Goal: Task Accomplishment & Management: Complete application form

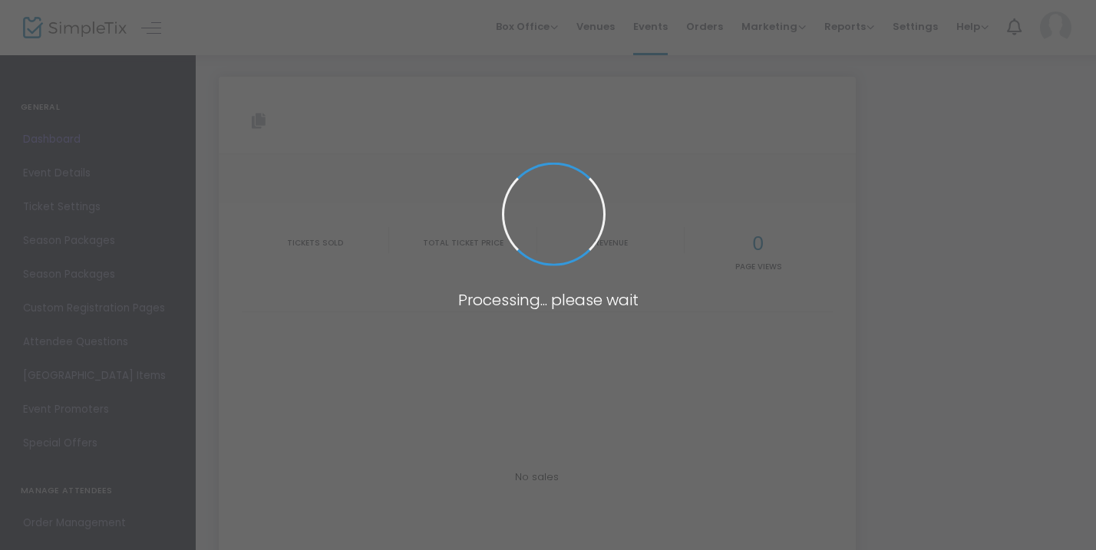
type input "[URL][DOMAIN_NAME]"
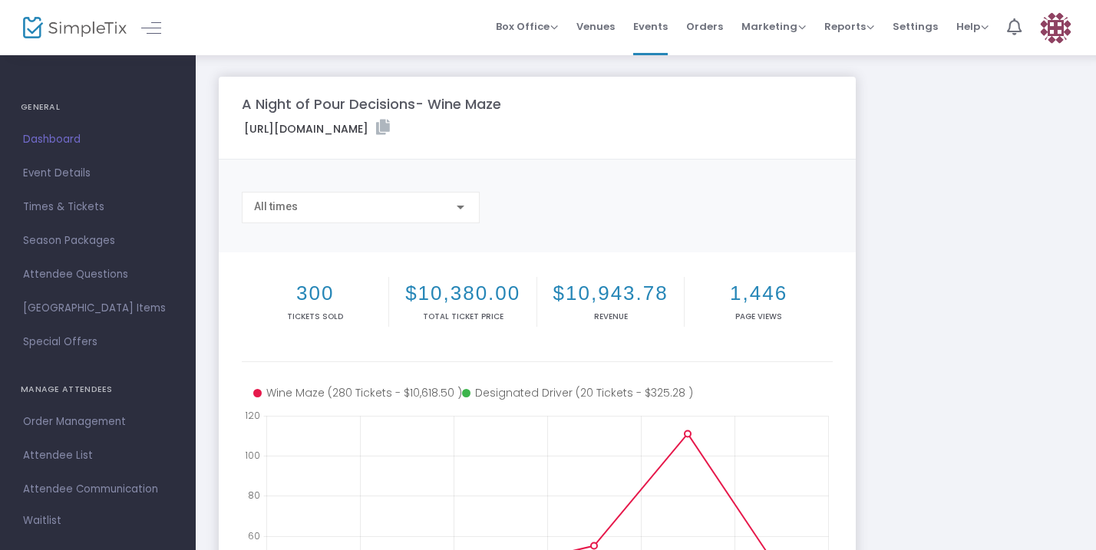
click at [27, 29] on img at bounding box center [75, 28] width 104 height 22
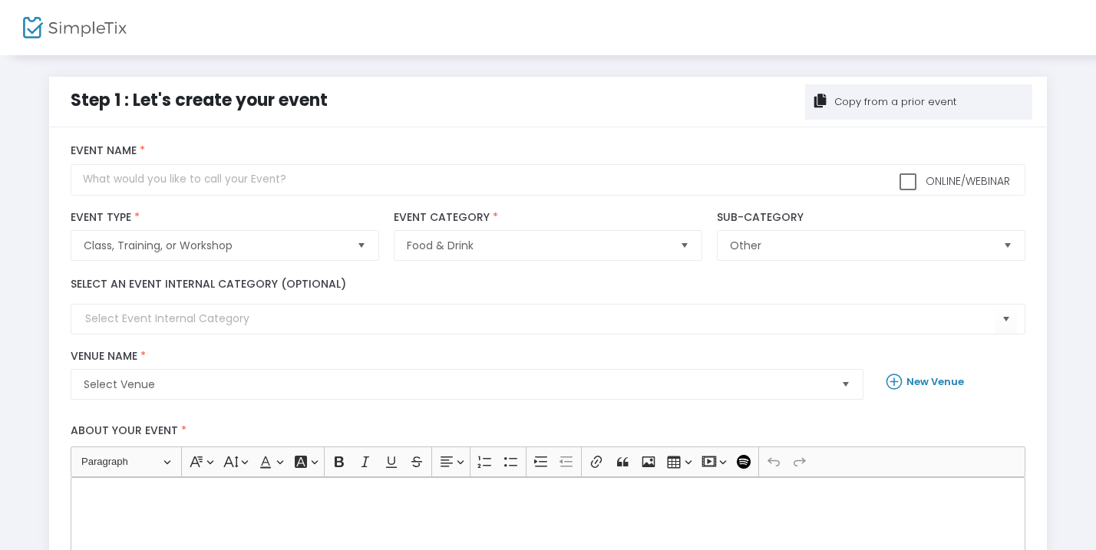
click at [867, 102] on div "Copy from a prior event" at bounding box center [894, 101] width 124 height 15
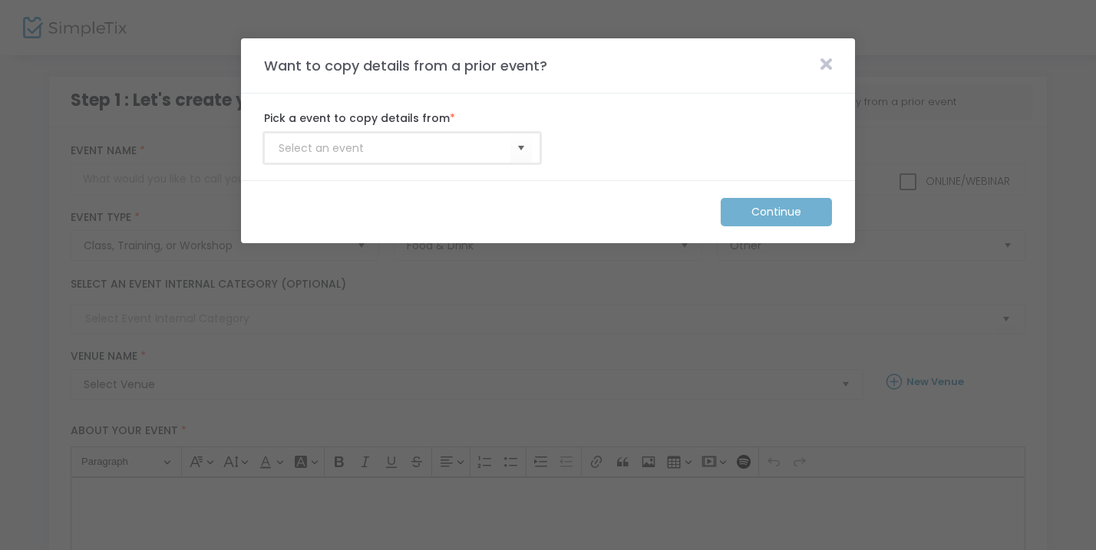
click at [510, 150] on input at bounding box center [395, 148] width 232 height 16
click at [526, 147] on span "Select" at bounding box center [521, 148] width 25 height 25
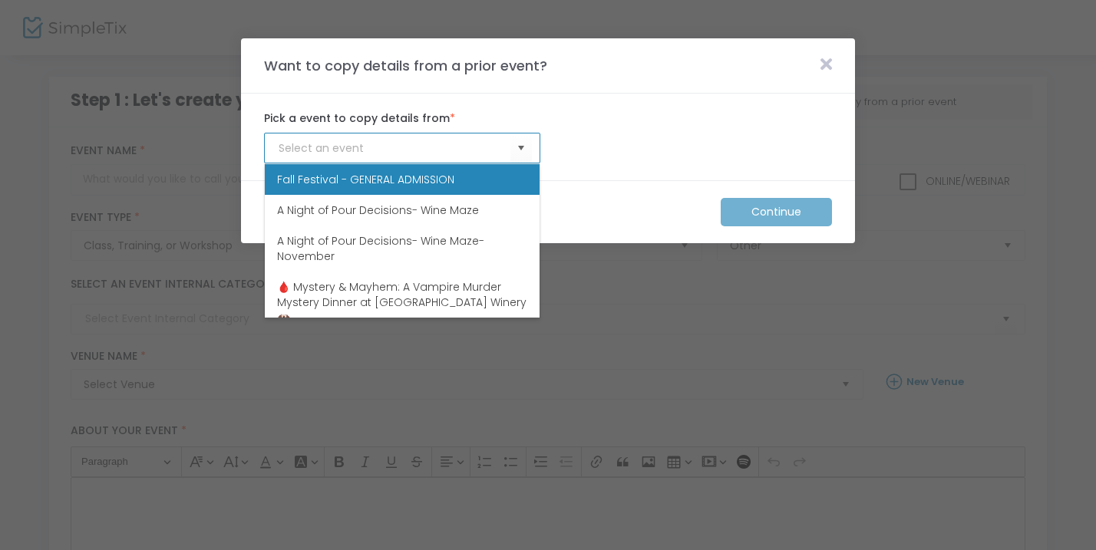
click at [495, 173] on li "Fall Festival - GENERAL ADMISSION" at bounding box center [402, 179] width 275 height 31
type input "Fall Festival - GENERAL ADMISSION"
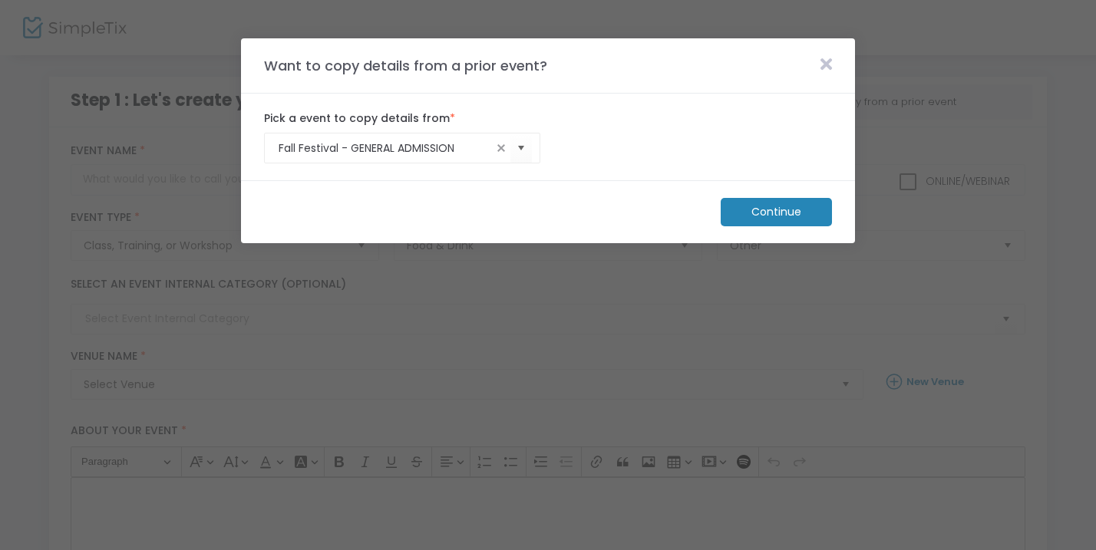
click at [764, 211] on m-button "Continue" at bounding box center [776, 212] width 111 height 28
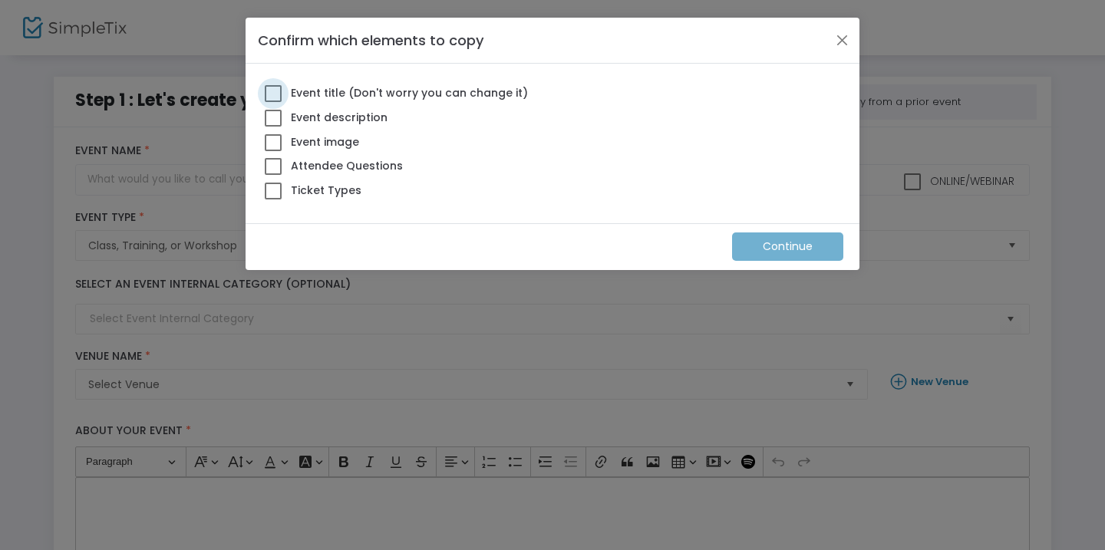
click at [276, 94] on span at bounding box center [273, 93] width 17 height 17
click at [273, 102] on input "Event title (Don't worry you can change it)" at bounding box center [272, 102] width 1 height 1
checkbox input "true"
click at [276, 114] on span at bounding box center [273, 118] width 17 height 17
click at [273, 127] on input "Event description" at bounding box center [272, 127] width 1 height 1
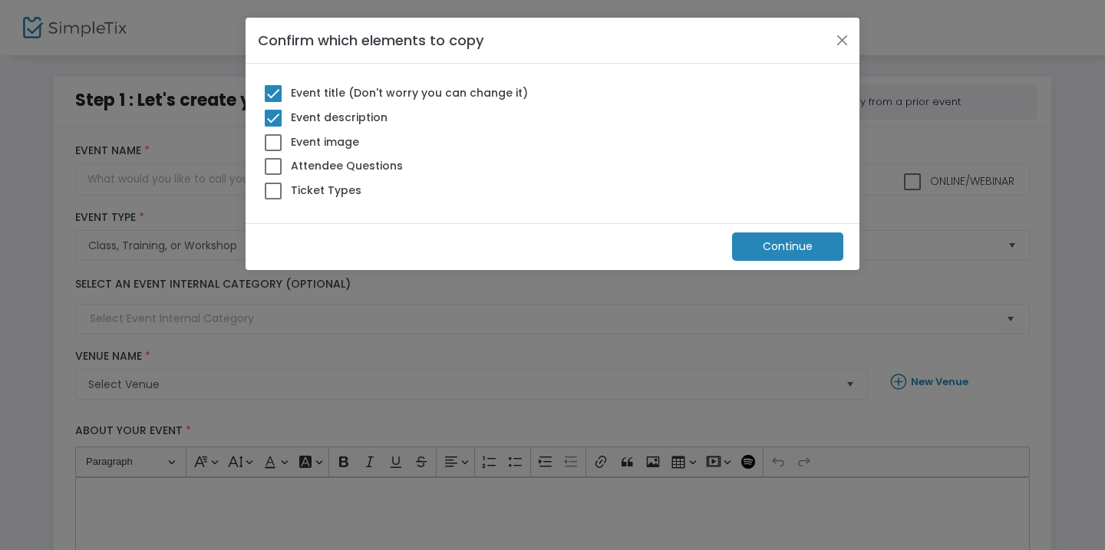
click at [275, 118] on span at bounding box center [273, 118] width 17 height 17
click at [273, 127] on input "Event description" at bounding box center [272, 127] width 1 height 1
click at [275, 118] on span at bounding box center [273, 118] width 17 height 17
click at [273, 127] on input "Event description" at bounding box center [272, 127] width 1 height 1
checkbox input "true"
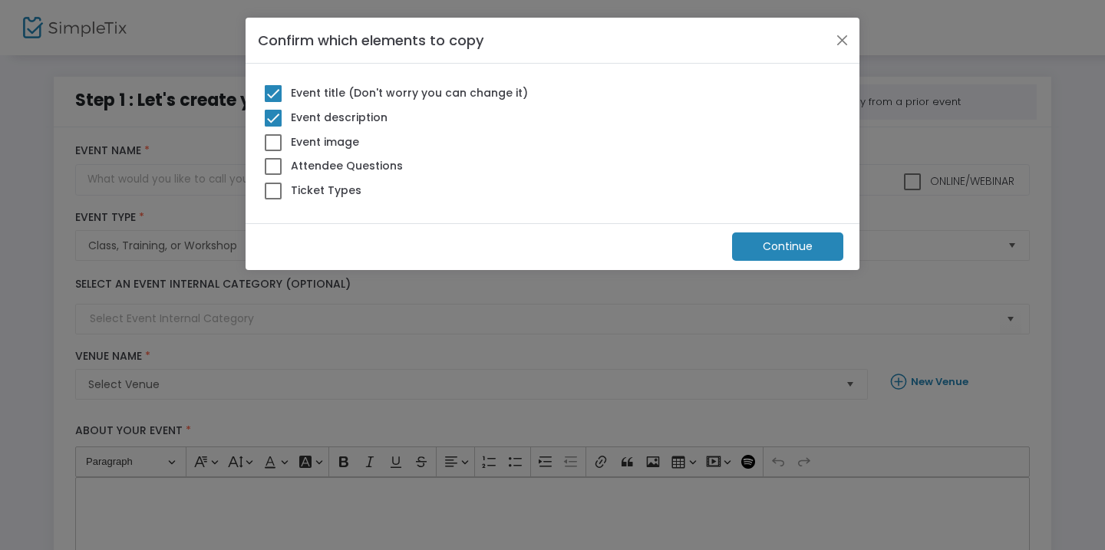
click at [275, 140] on span at bounding box center [273, 142] width 17 height 17
click at [273, 151] on input "Event image" at bounding box center [272, 151] width 1 height 1
checkbox input "true"
click at [272, 167] on span at bounding box center [273, 166] width 17 height 17
click at [272, 175] on input "Attendee Questions" at bounding box center [272, 175] width 1 height 1
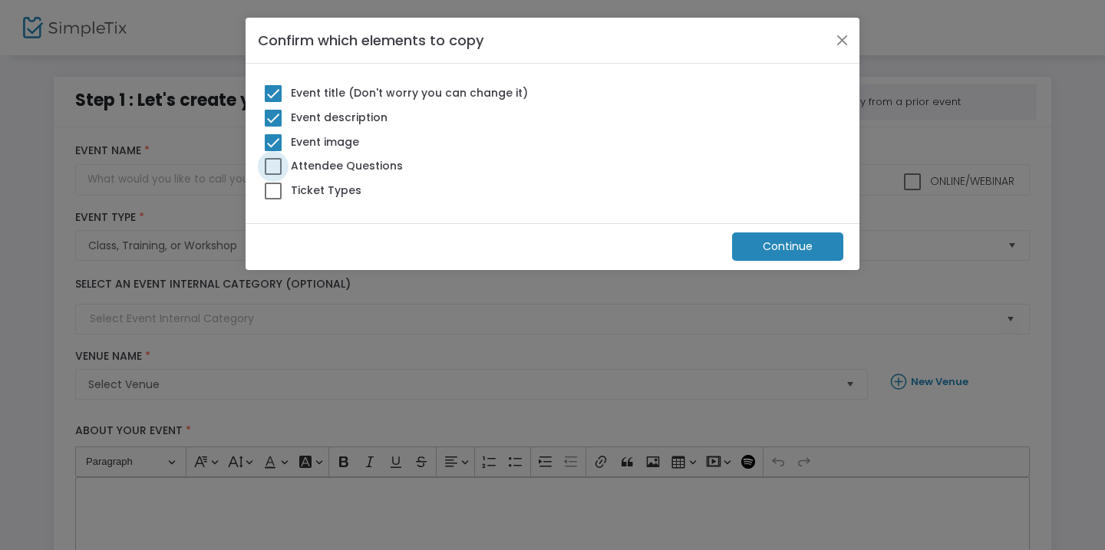
checkbox input "true"
click at [273, 198] on label "Ticket Types" at bounding box center [313, 190] width 97 height 20
click at [273, 200] on input "Ticket Types" at bounding box center [272, 200] width 1 height 1
checkbox input "true"
click at [829, 239] on m-button "Continue" at bounding box center [787, 247] width 111 height 28
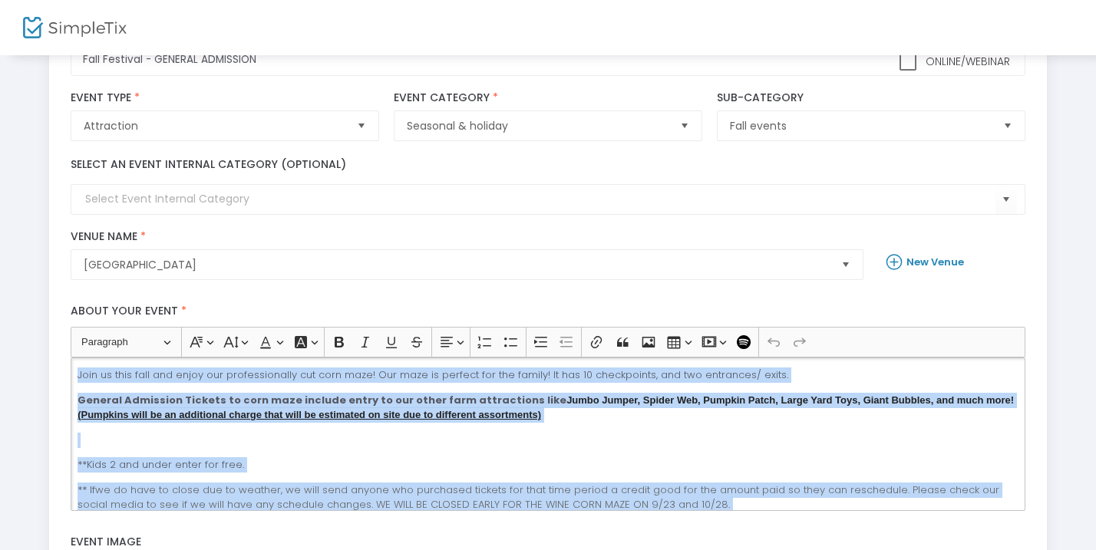
drag, startPoint x: 915, startPoint y: 500, endPoint x: 54, endPoint y: 336, distance: 876.3
click at [54, 336] on div "title : Fall Festival - GENERAL ADMISSION Valid : true Required : false venueId…" at bounding box center [548, 417] width 998 height 818
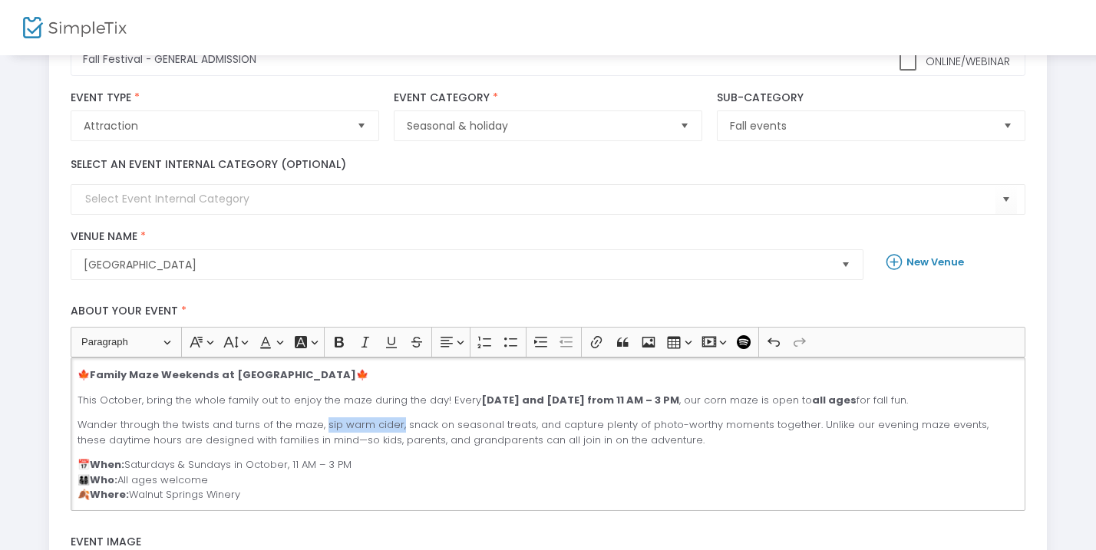
drag, startPoint x: 400, startPoint y: 426, endPoint x: 325, endPoint y: 421, distance: 75.4
click at [325, 421] on p "Wander through the twists and turns of the maze, sip warm cider, snack on seaso…" at bounding box center [548, 432] width 941 height 30
click at [596, 440] on p "Wander through the twists and turns of the maze, snack on seasonal treats, and …" at bounding box center [548, 432] width 941 height 30
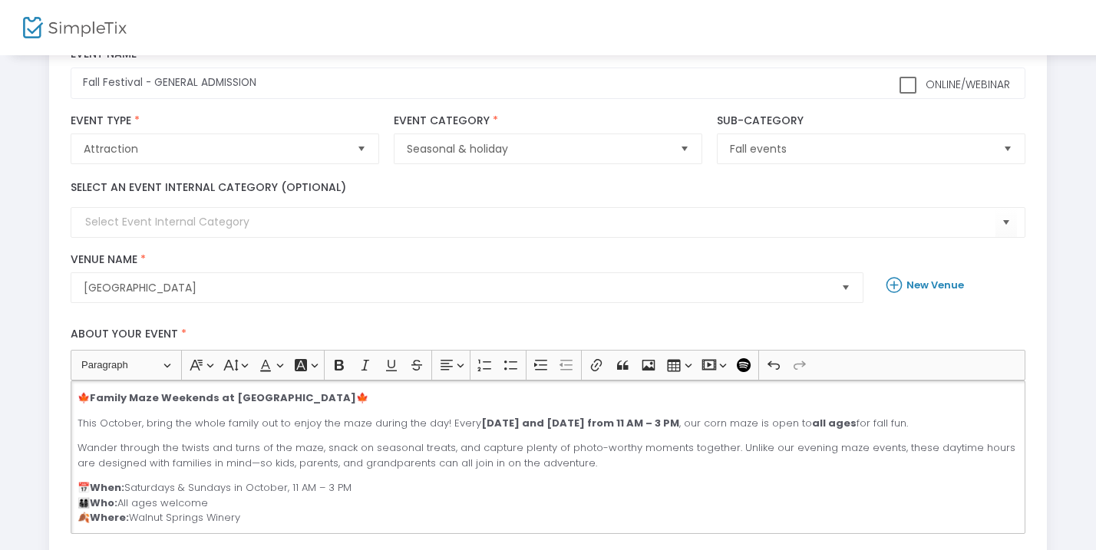
scroll to position [95, 0]
drag, startPoint x: 371, startPoint y: 406, endPoint x: 99, endPoint y: 388, distance: 273.0
click at [99, 388] on div "🍁 Family Maze Weekends at Walnut Springs Winery 🍁 This October, bring the whole…" at bounding box center [548, 458] width 954 height 153
copy p "🍁 Family Maze Weekends at Walnut Springs Winery 🍁"
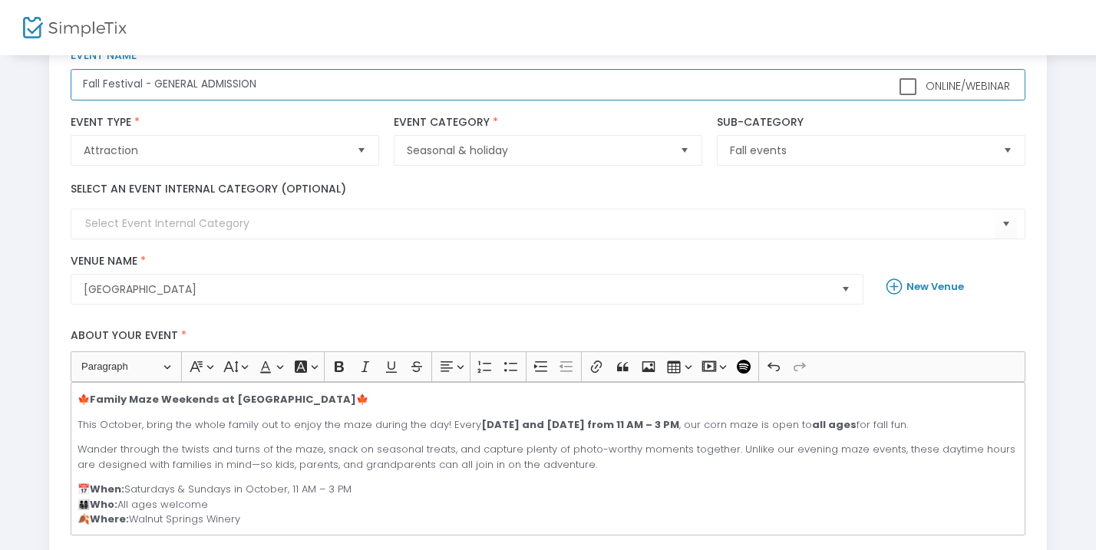
drag, startPoint x: 267, startPoint y: 89, endPoint x: 57, endPoint y: 81, distance: 210.4
click at [57, 81] on div "title : Fall Festival - GENERAL ADMISSION Valid : true Required : false venueId…" at bounding box center [548, 441] width 998 height 818
paste input "🍁 Family Maze Weekends at Walnut Springs Winery 🍁"
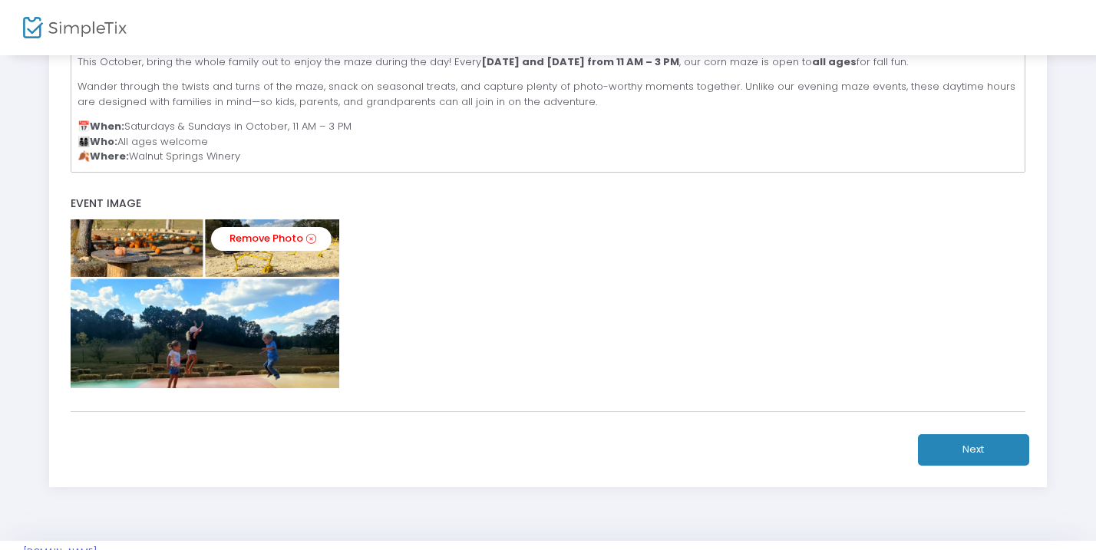
scroll to position [459, 0]
type input "🍁 Family Maze Weekends at Walnut Springs Winery 🍁"
click at [936, 450] on button "Next" at bounding box center [973, 449] width 111 height 31
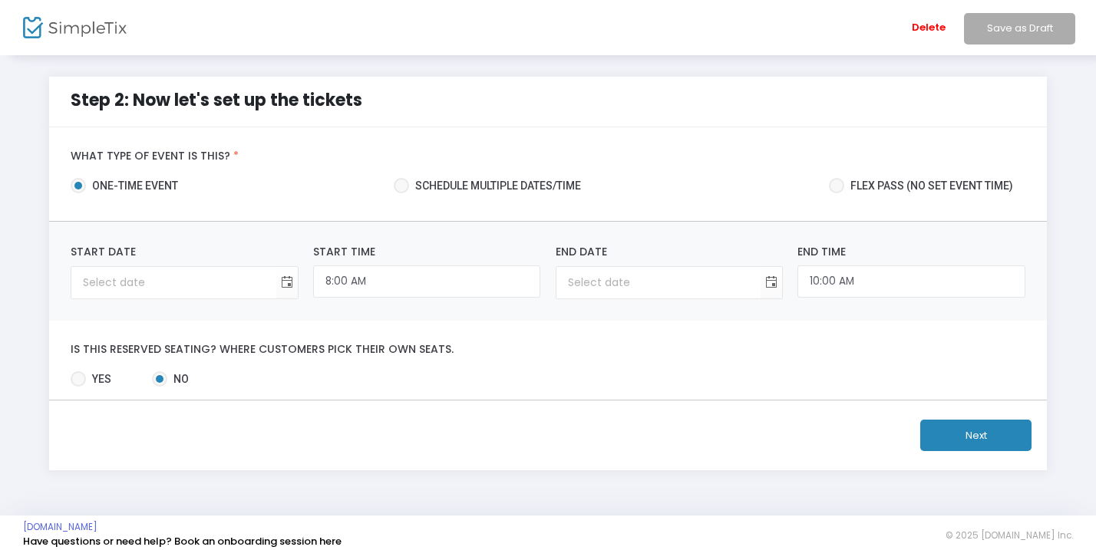
click at [401, 188] on span at bounding box center [401, 185] width 15 height 15
click at [401, 193] on input "Schedule multiple dates/time" at bounding box center [401, 193] width 1 height 1
radio input "true"
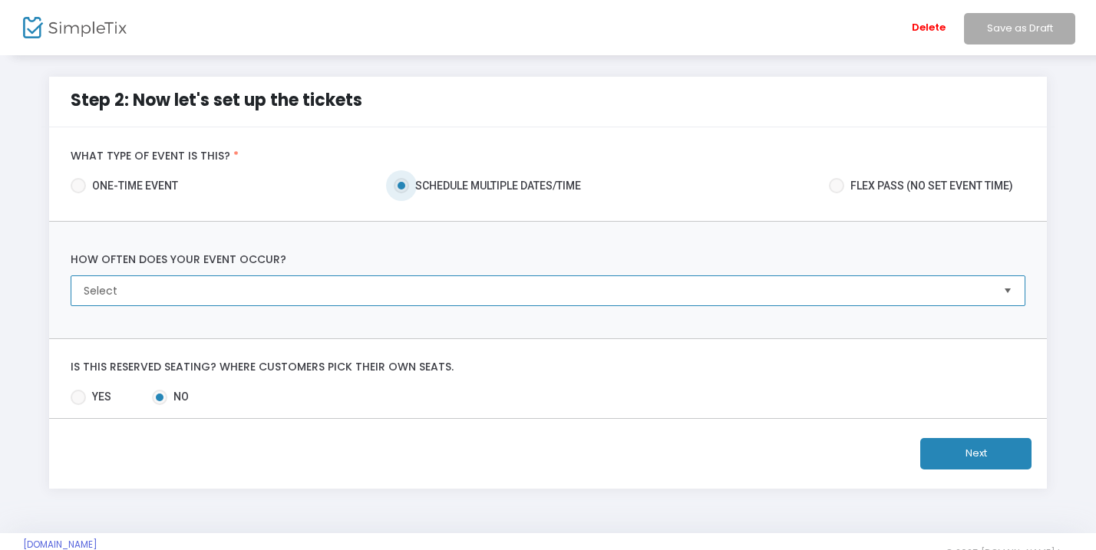
click at [393, 287] on span "Select" at bounding box center [537, 290] width 906 height 15
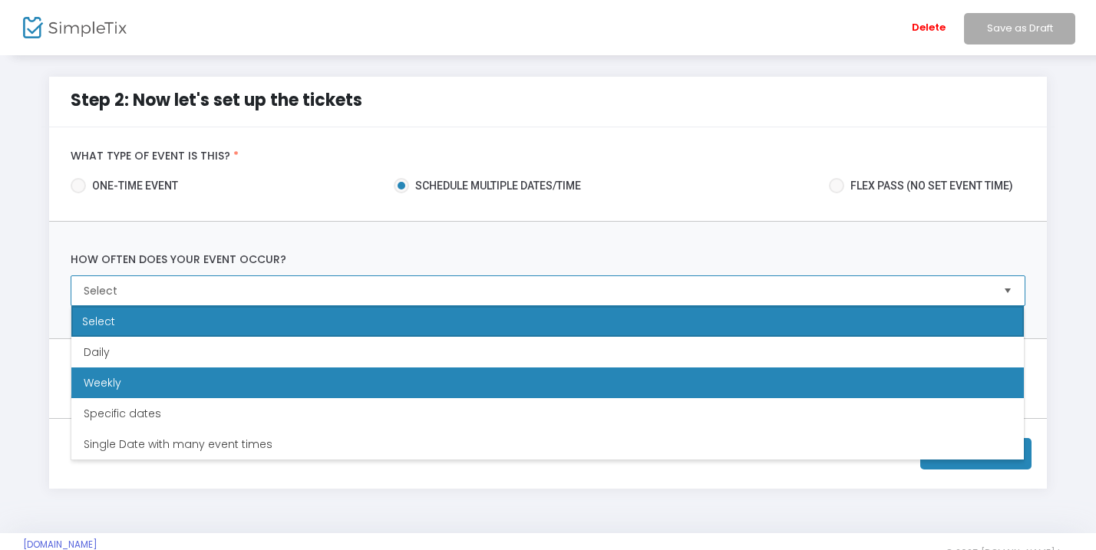
click at [352, 391] on li "Weekly" at bounding box center [547, 383] width 952 height 31
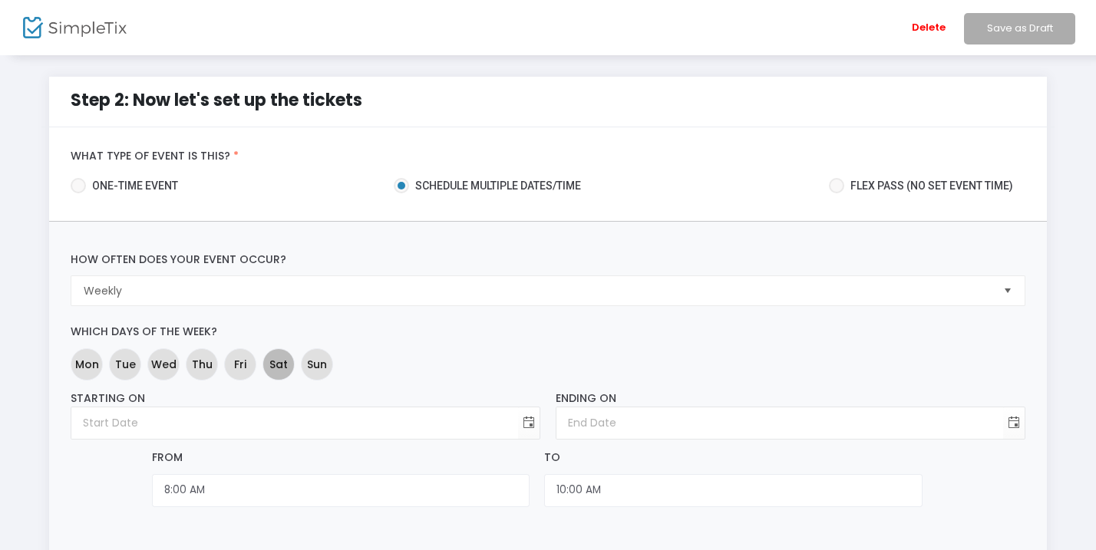
click at [277, 364] on span "Sat" at bounding box center [278, 364] width 18 height 16
click at [319, 364] on span "Sun" at bounding box center [317, 364] width 20 height 16
click at [529, 424] on span "Toggle calendar" at bounding box center [528, 423] width 25 height 25
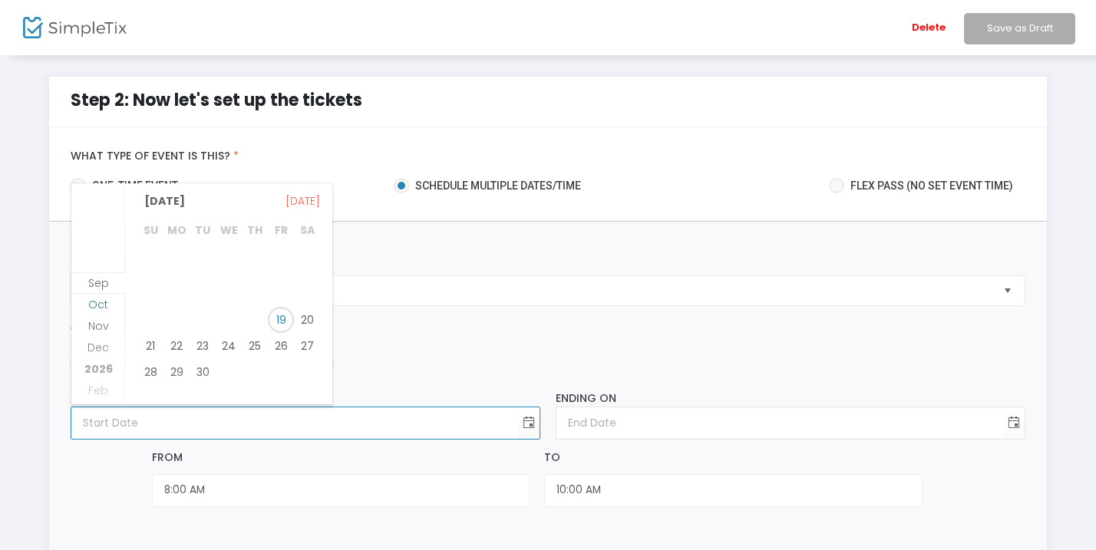
click at [104, 305] on span "Oct" at bounding box center [98, 304] width 20 height 15
click at [314, 260] on span "4" at bounding box center [307, 262] width 26 height 26
type input "10/4/2025"
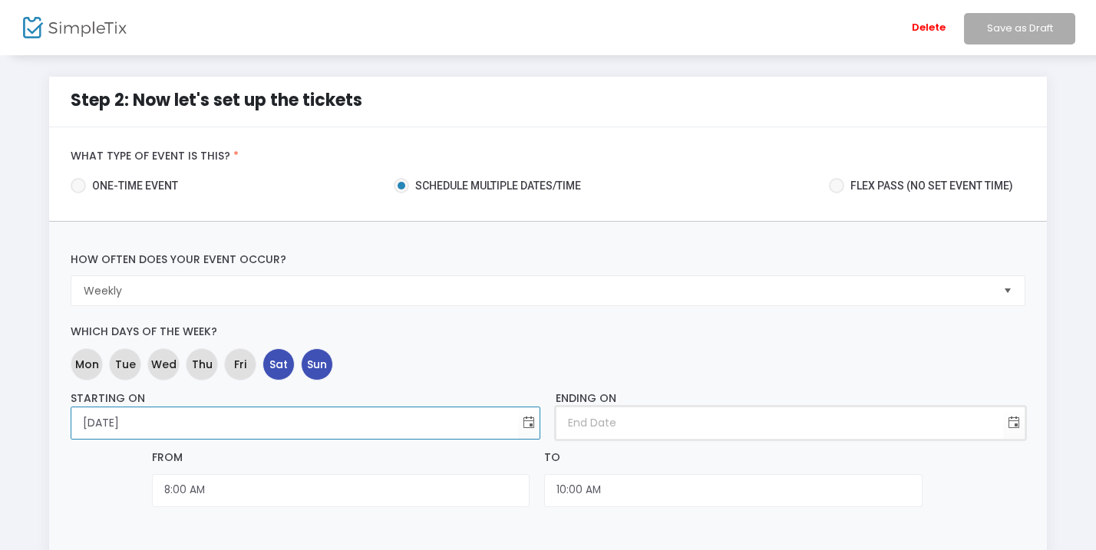
type input "month/day/year"
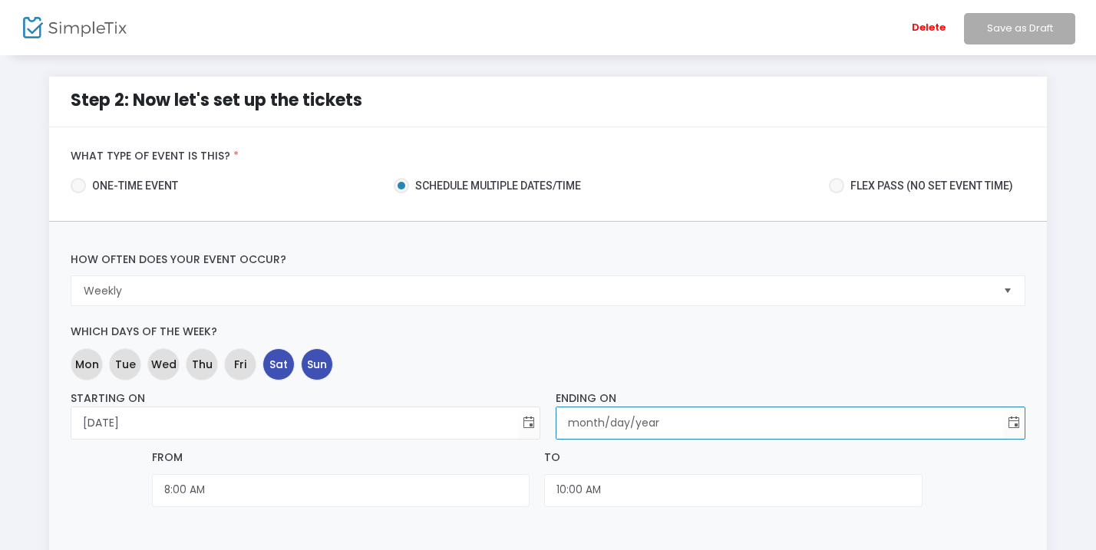
click at [646, 422] on input "month/day/year" at bounding box center [779, 422] width 447 height 31
click at [1008, 424] on span "Toggle calendar" at bounding box center [1013, 423] width 25 height 25
click at [580, 289] on span "Oct" at bounding box center [583, 282] width 20 height 15
click at [640, 366] on span "26" at bounding box center [635, 372] width 26 height 26
type input "10/26/2025"
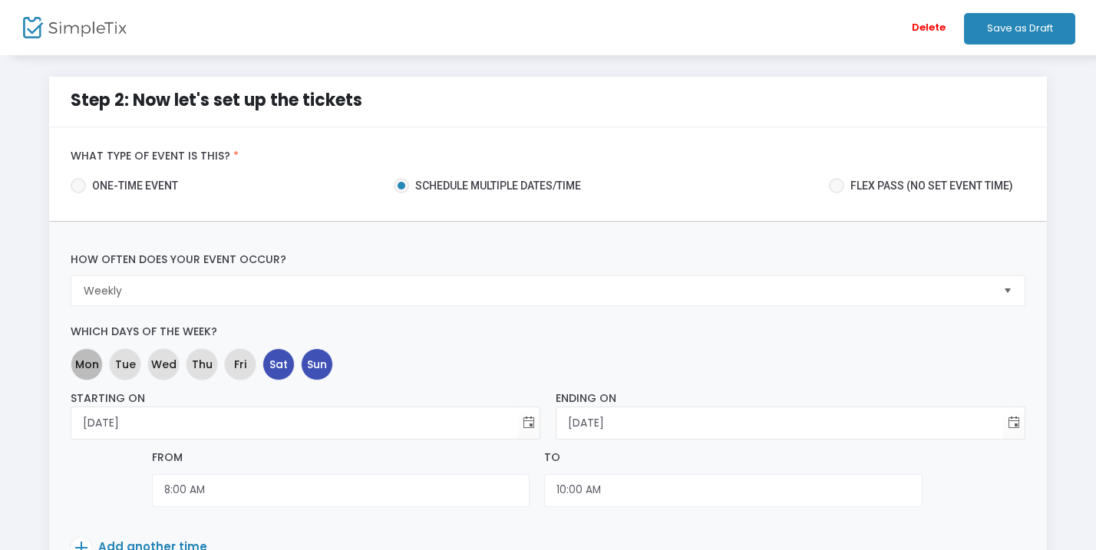
click at [696, 358] on div "Mon Tue Wed Thu Fri Sat Sun" at bounding box center [548, 364] width 960 height 38
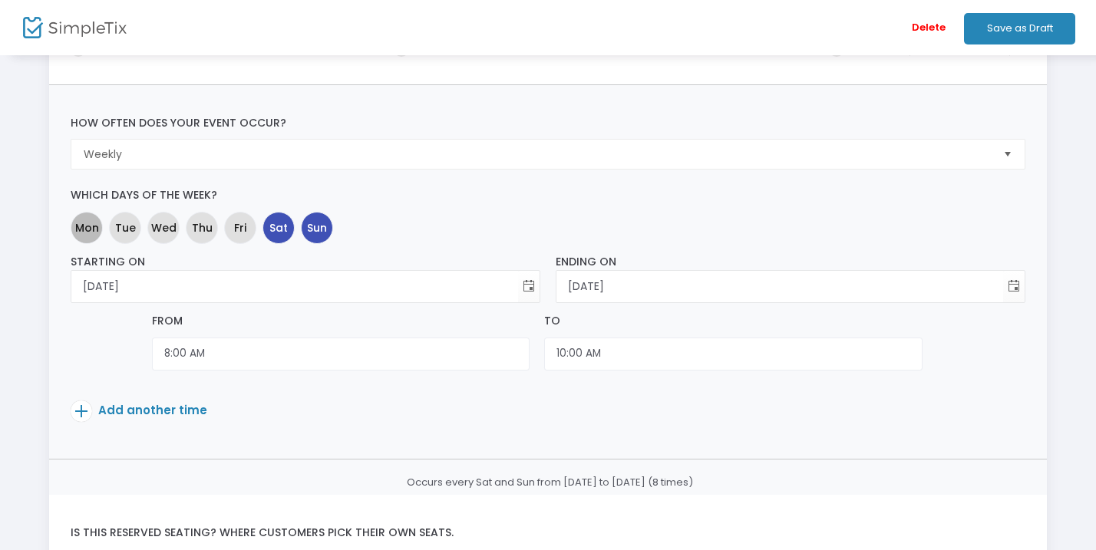
scroll to position [140, 0]
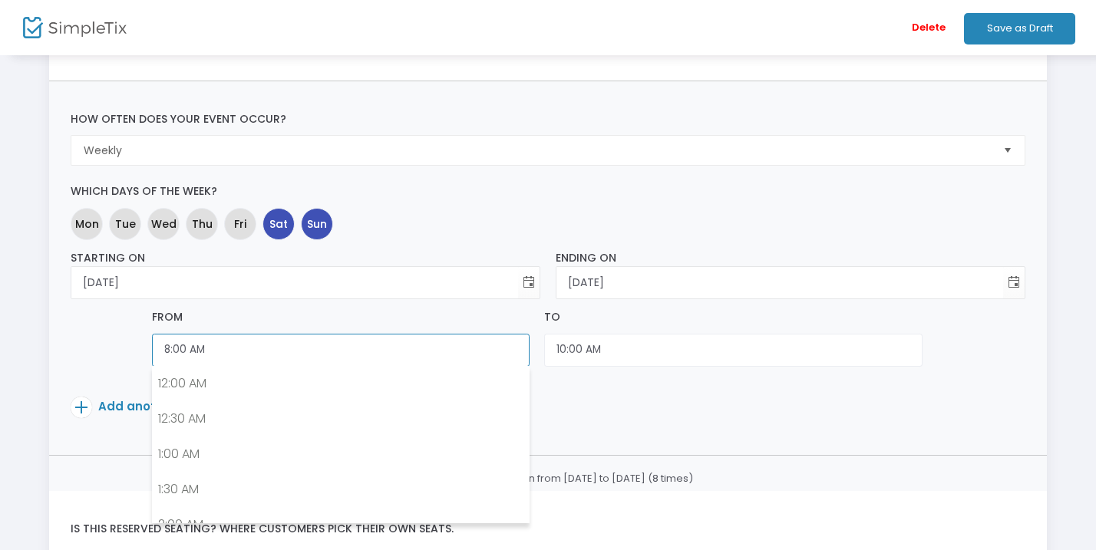
click at [229, 350] on input "8:00 AM" at bounding box center [341, 350] width 378 height 33
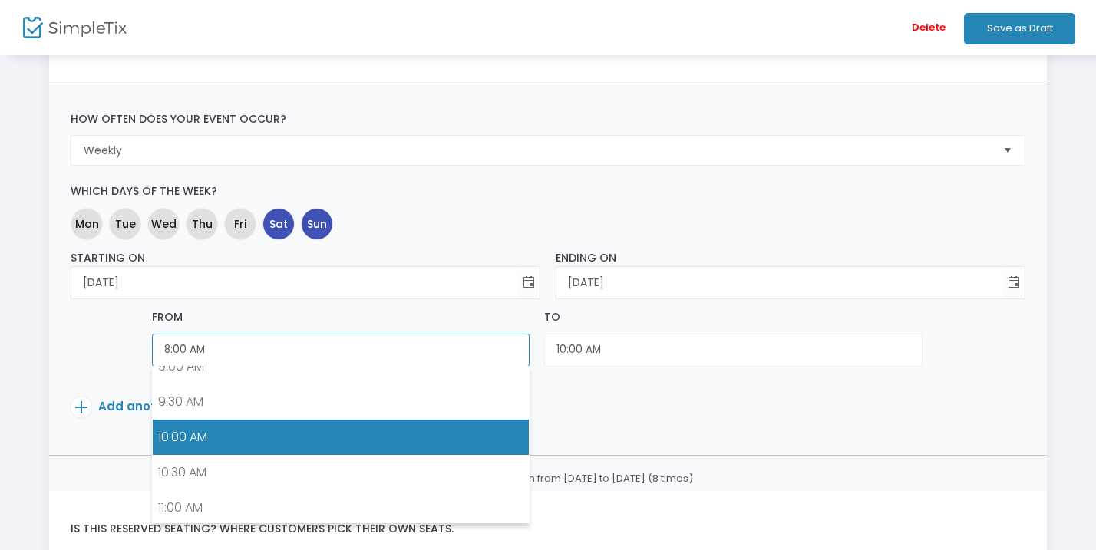
scroll to position [662, 0]
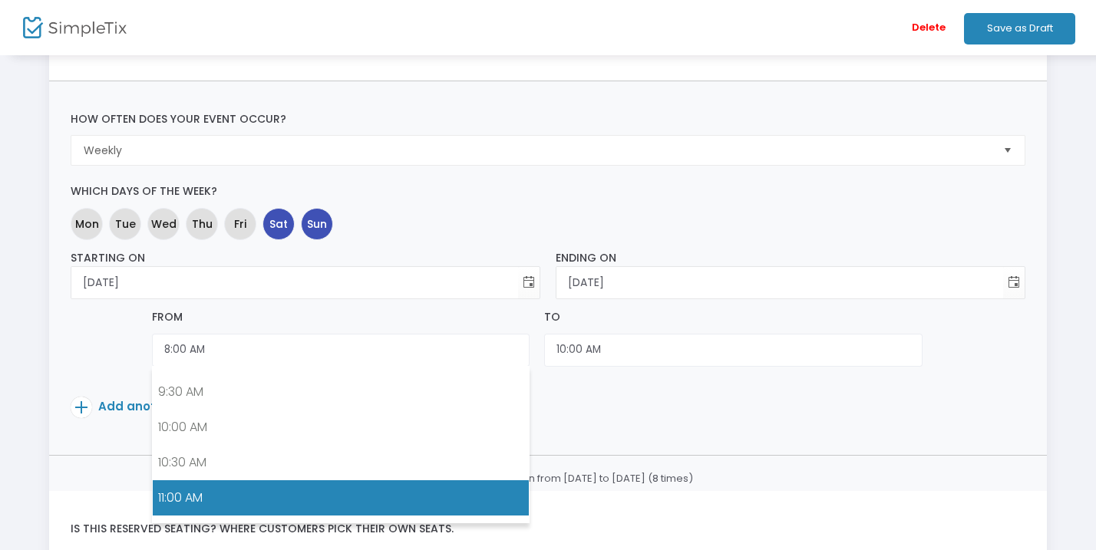
click at [245, 489] on link "11:00 AM" at bounding box center [341, 497] width 376 height 35
type input "11:00 AM"
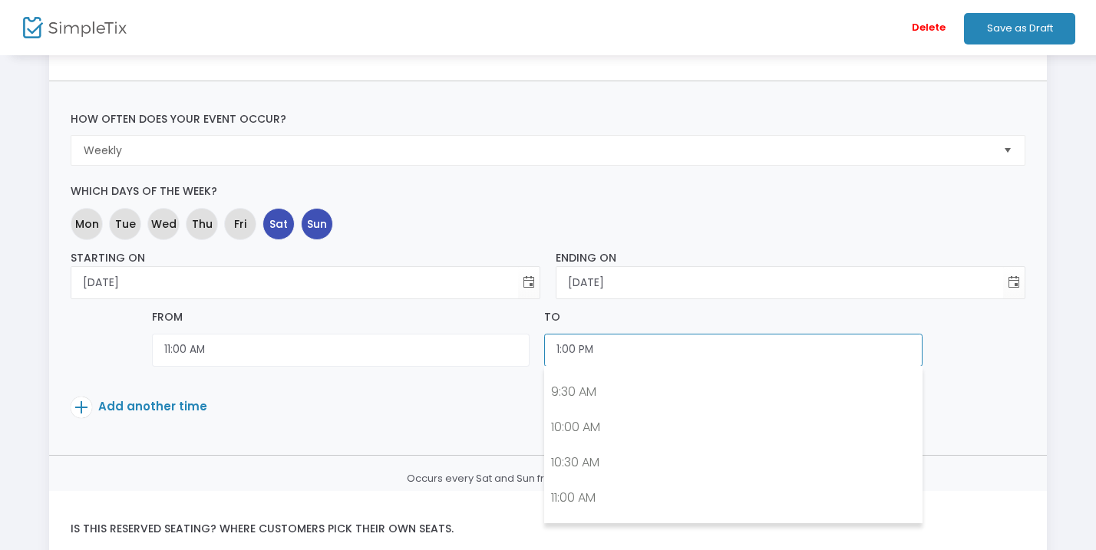
click at [602, 352] on input "1:00 PM" at bounding box center [733, 350] width 378 height 33
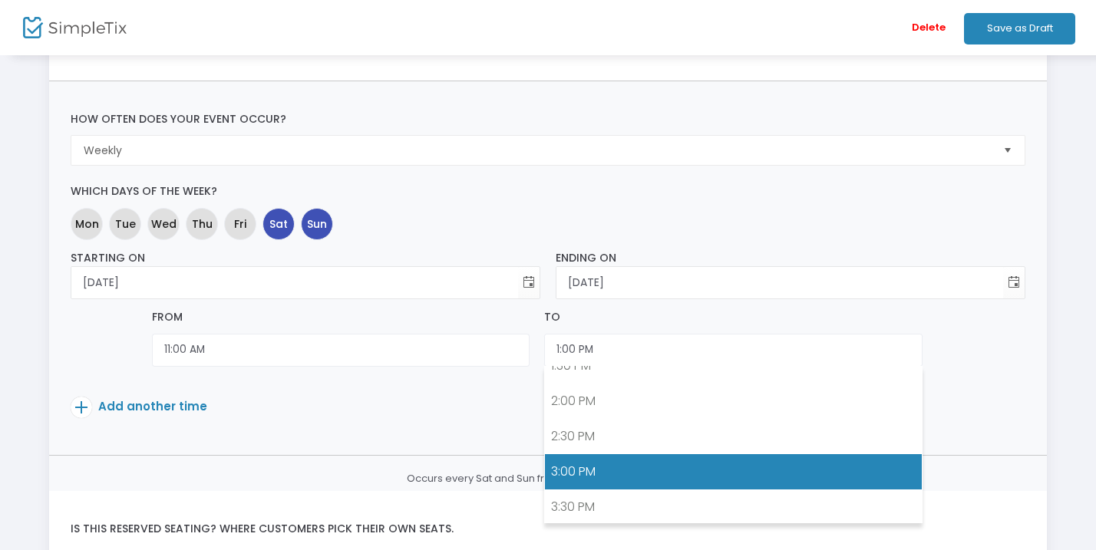
click at [618, 462] on link "3:00 PM" at bounding box center [733, 471] width 376 height 35
type input "3:00 PM"
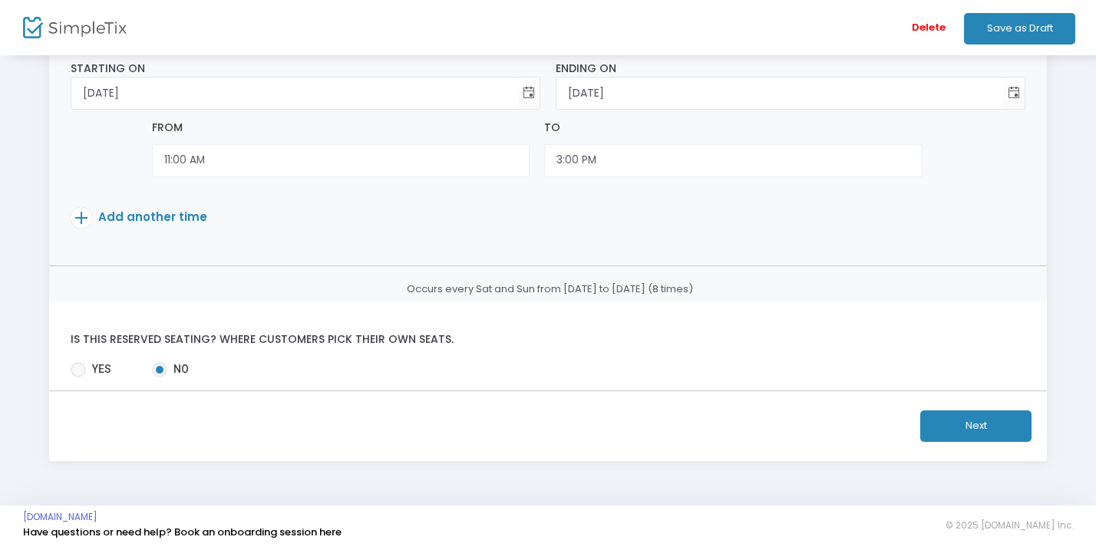
scroll to position [329, 0]
click at [947, 426] on button "Next" at bounding box center [975, 426] width 111 height 31
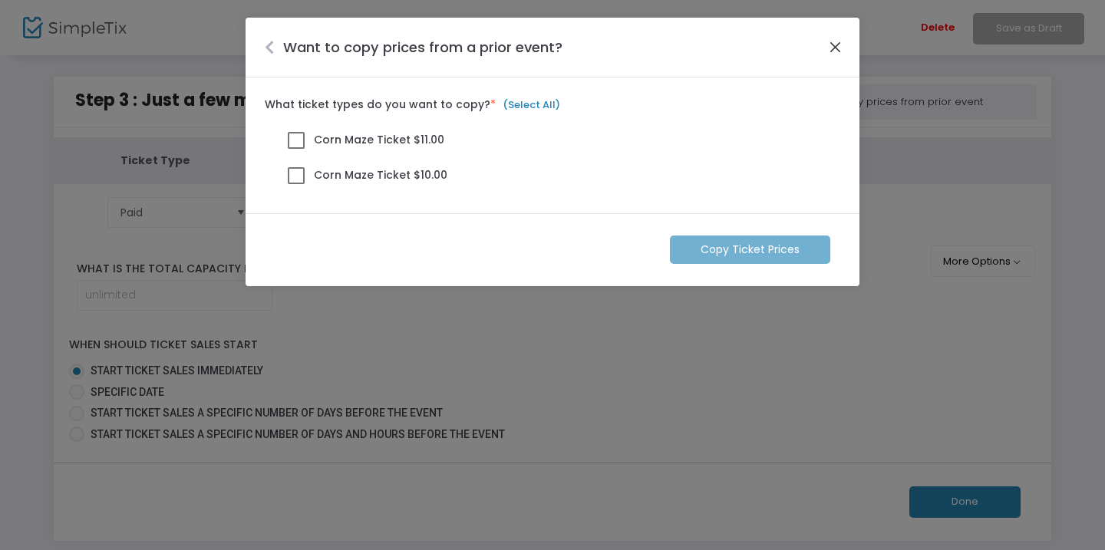
click at [839, 49] on button "Close" at bounding box center [836, 47] width 20 height 20
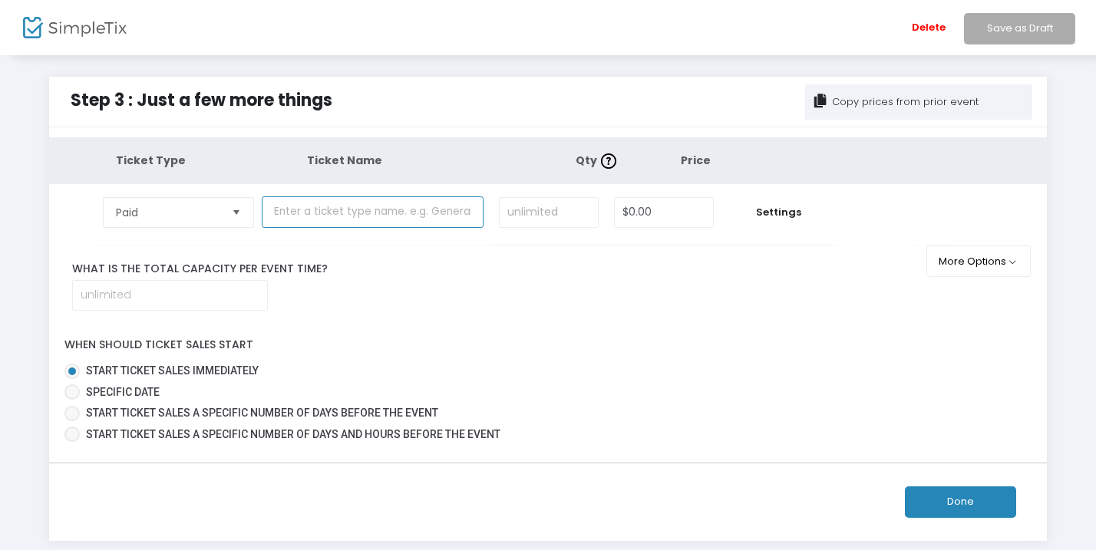
click at [364, 223] on input "text" at bounding box center [372, 211] width 221 height 31
paste input "🍁 Family Maze Weekends at Walnut Springs Winery 🍁"
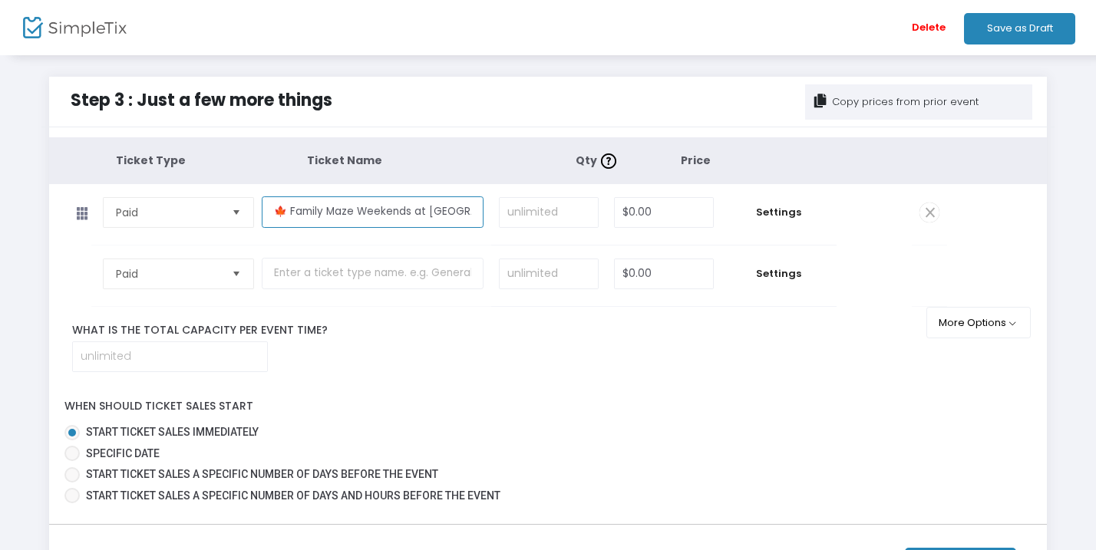
type input "🍁 Family Maze Weekends at Walnut Springs Winery 🍁"
click at [562, 219] on input at bounding box center [549, 212] width 98 height 29
type input "100"
click at [675, 216] on input "0" at bounding box center [664, 212] width 98 height 29
type input "$5.00"
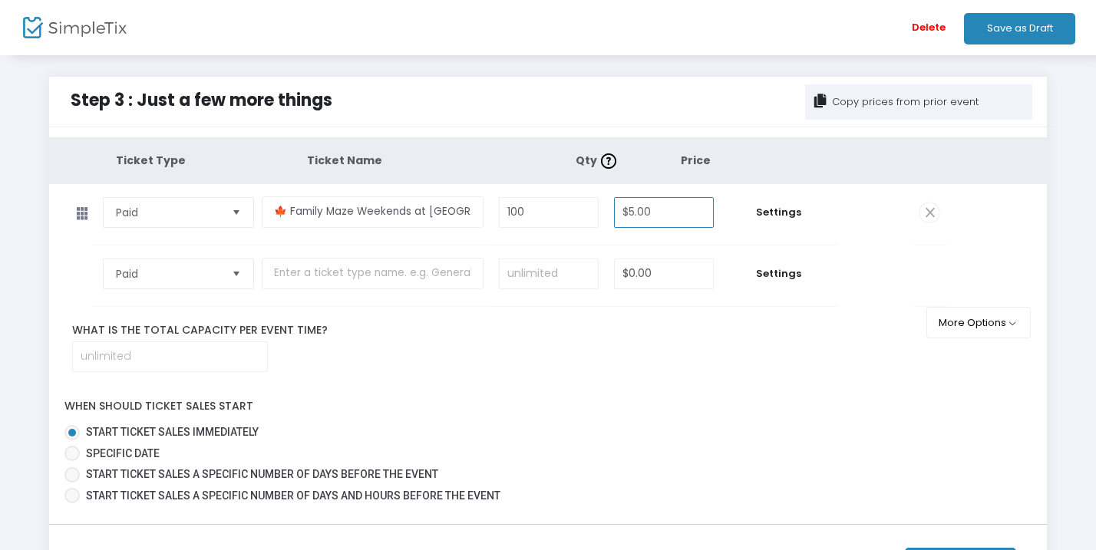
click at [695, 338] on label "What is the total capacity per event time?" at bounding box center [498, 330] width 874 height 16
click at [185, 371] on input at bounding box center [170, 356] width 194 height 29
type input "100"
click at [559, 401] on div "Ticket Type Ticket Name Qty Price Paid Required. 🍁 Family Maze Weekends at Waln…" at bounding box center [548, 322] width 998 height 371
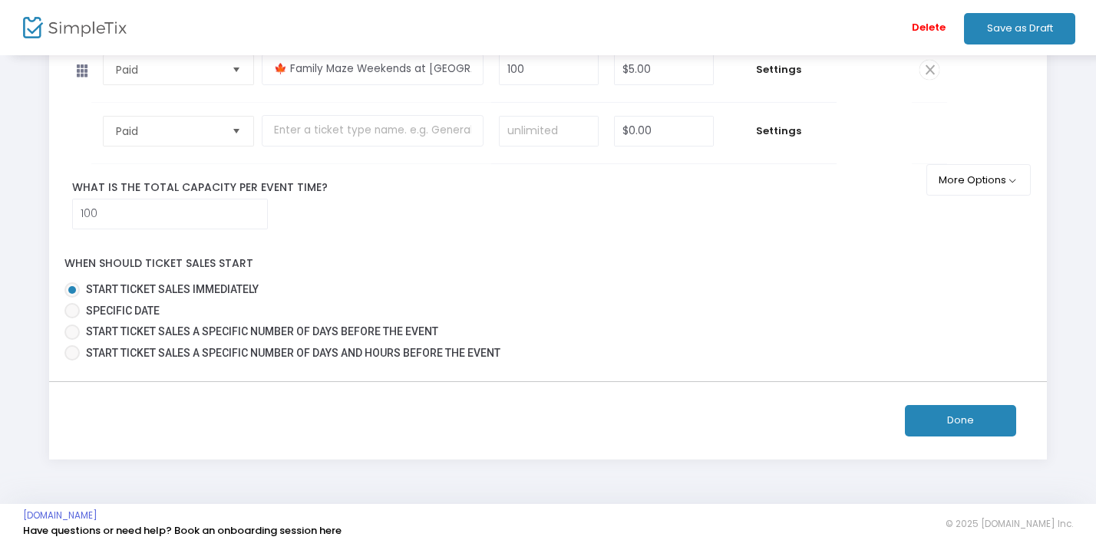
scroll to position [164, 0]
click at [958, 421] on button "Done" at bounding box center [960, 420] width 111 height 31
